Goal: Task Accomplishment & Management: Complete application form

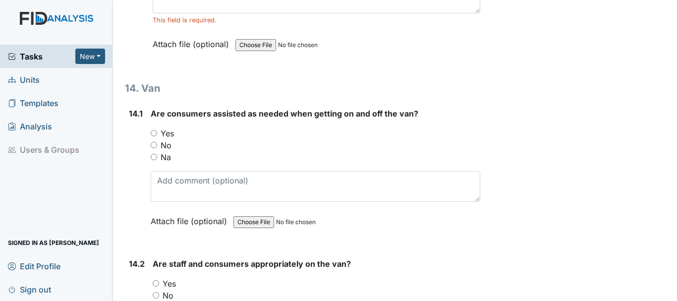
scroll to position [18280, 0]
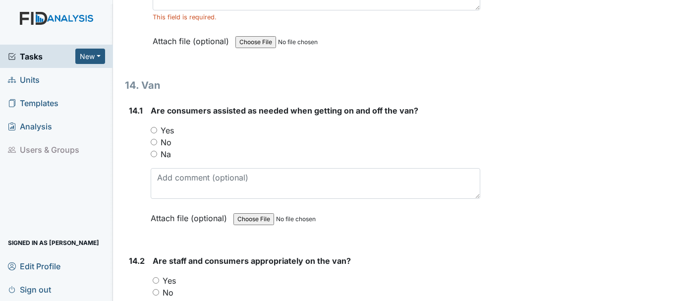
click at [154, 133] on input "Yes" at bounding box center [154, 130] width 6 height 6
radio input "true"
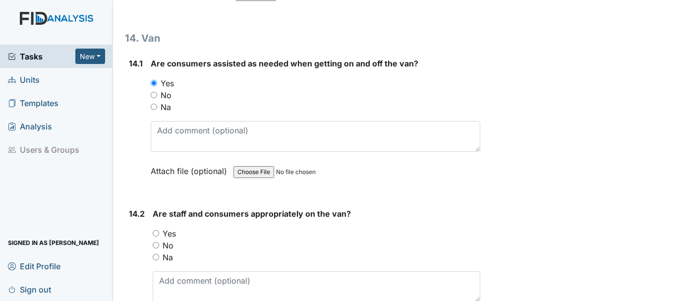
scroll to position [18379, 0]
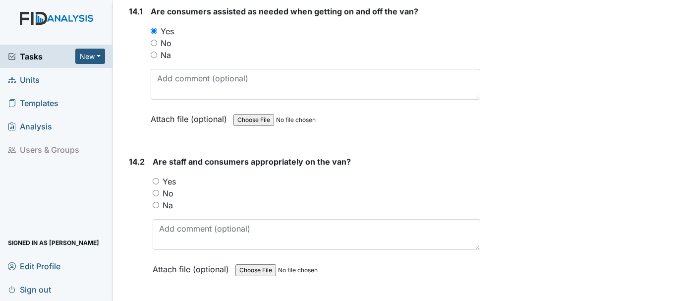
click at [156, 184] on input "Yes" at bounding box center [156, 181] width 6 height 6
radio input "true"
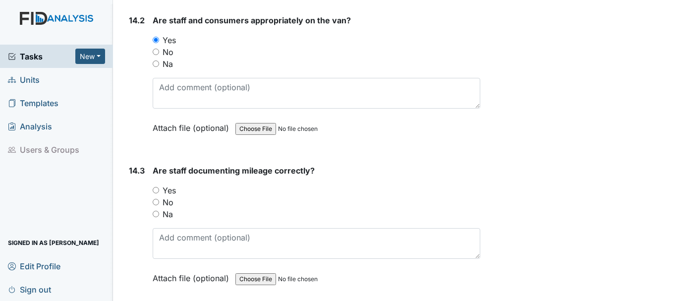
scroll to position [18577, 0]
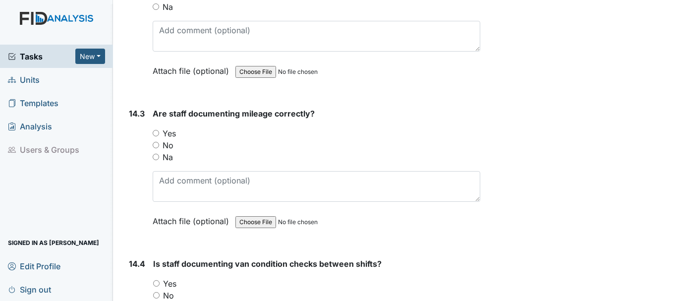
click at [156, 136] on input "Yes" at bounding box center [156, 133] width 6 height 6
radio input "true"
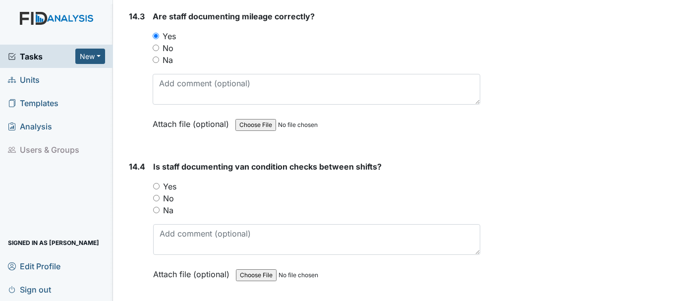
scroll to position [18676, 0]
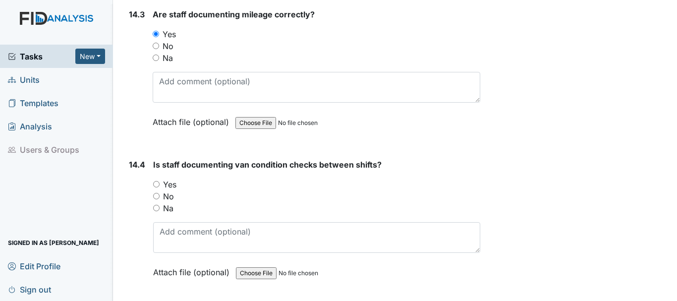
click at [157, 187] on input "Yes" at bounding box center [156, 184] width 6 height 6
radio input "true"
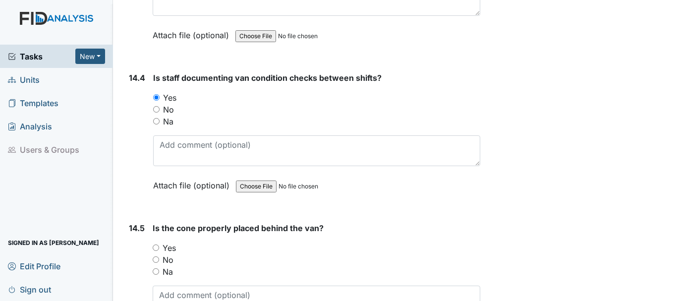
scroll to position [18825, 0]
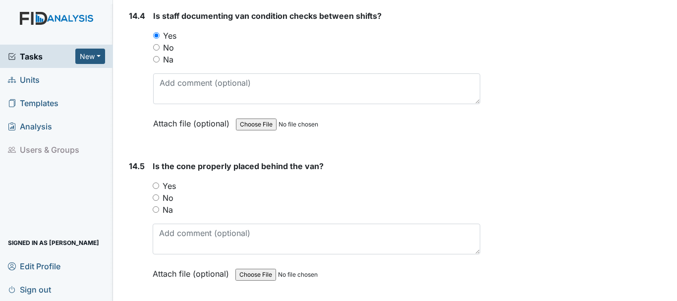
click at [155, 189] on input "Yes" at bounding box center [156, 185] width 6 height 6
radio input "true"
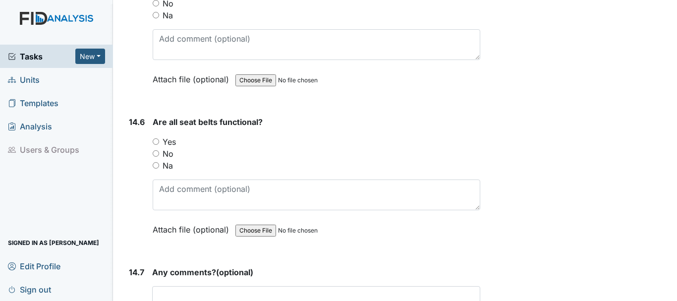
scroll to position [19072, 0]
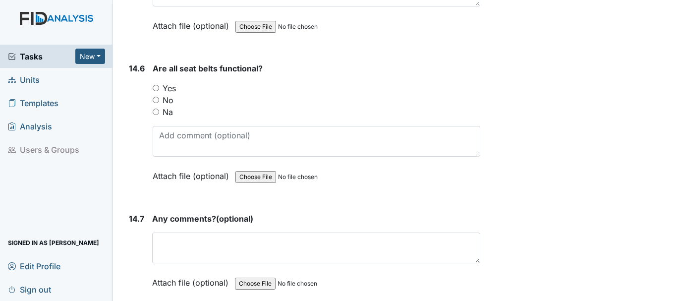
click at [156, 91] on input "Yes" at bounding box center [156, 88] width 6 height 6
radio input "true"
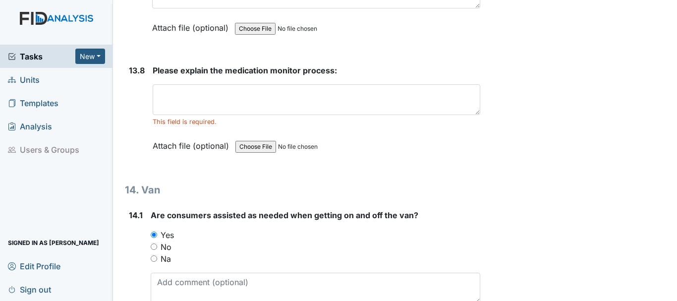
scroll to position [18188, 0]
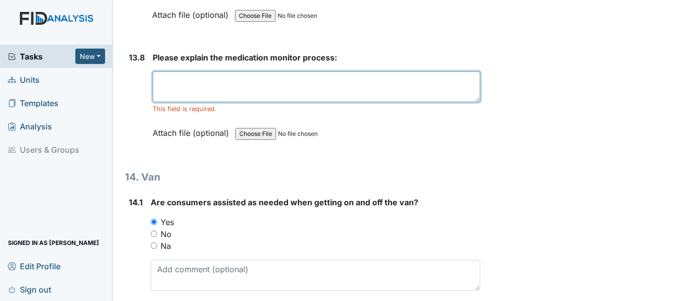
click at [180, 102] on textarea at bounding box center [316, 86] width 327 height 31
click at [204, 93] on textarea "wash hands compare mar and blister pack" at bounding box center [316, 86] width 327 height 31
click at [378, 94] on textarea "wash hands sign med sheet compare mar and blister pack" at bounding box center [316, 86] width 327 height 31
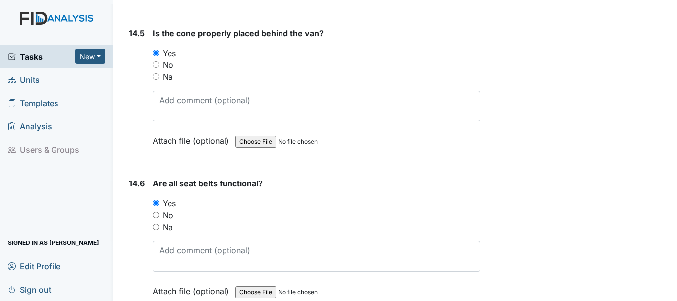
scroll to position [19129, 0]
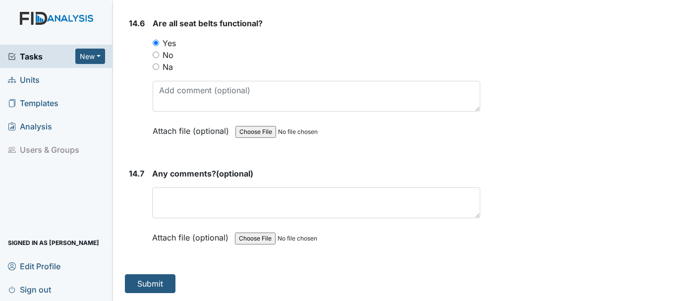
type textarea "wash hands sign med sheet compare mar and blister pack hightlight pack"
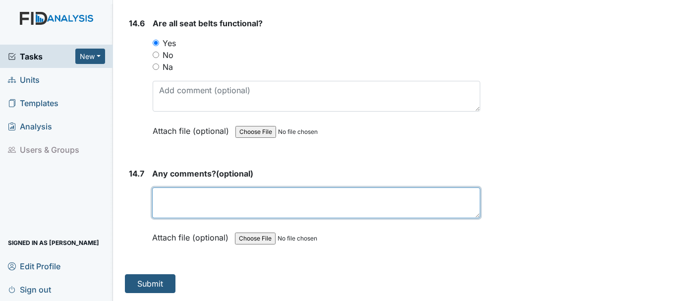
click at [209, 209] on textarea at bounding box center [316, 202] width 328 height 31
type textarea "none"
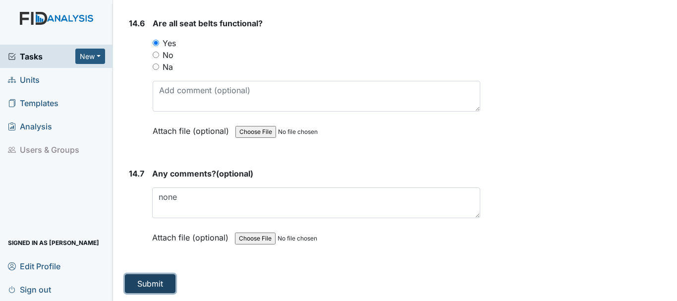
click at [148, 277] on button "Submit" at bounding box center [150, 283] width 51 height 19
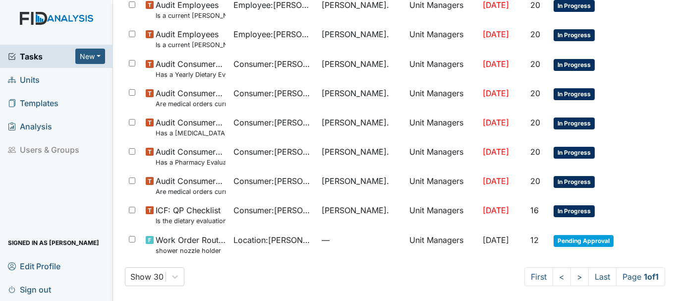
scroll to position [297, 0]
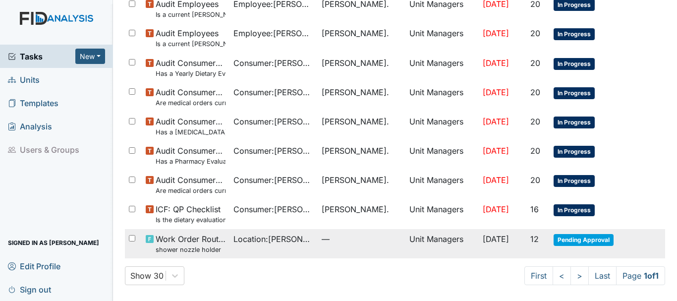
click at [561, 240] on span "Pending Approval" at bounding box center [583, 240] width 60 height 12
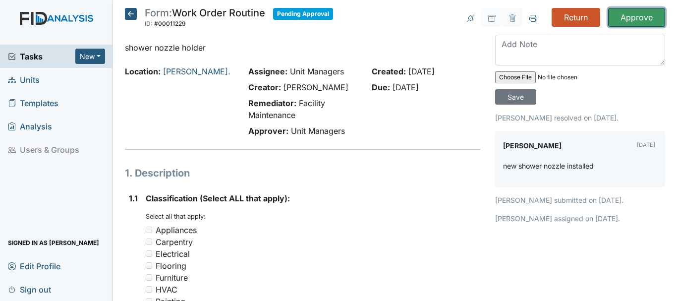
click at [621, 18] on input "Approve" at bounding box center [636, 17] width 57 height 19
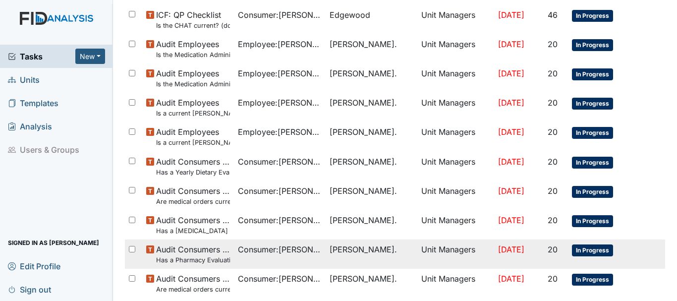
scroll to position [268, 0]
